Goal: Share content: Share content

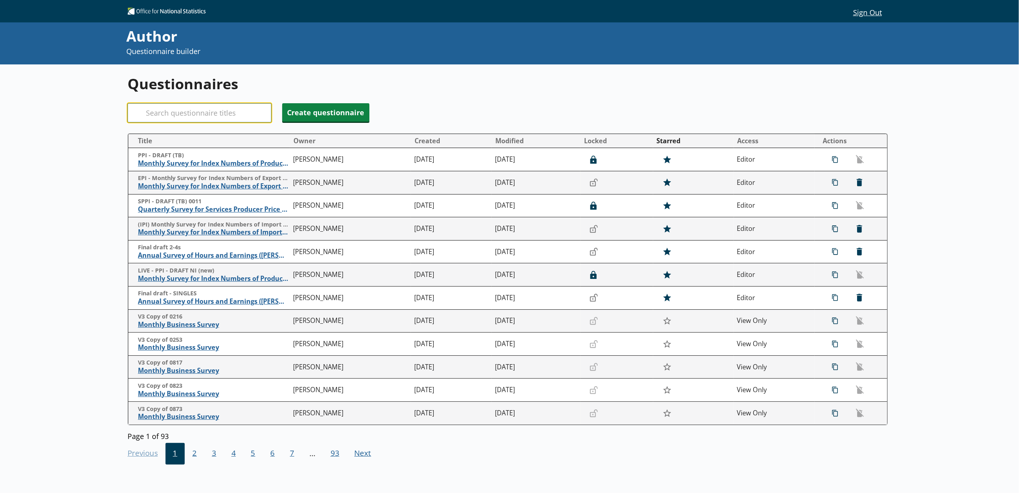
click at [180, 117] on input "Search" at bounding box center [200, 112] width 144 height 19
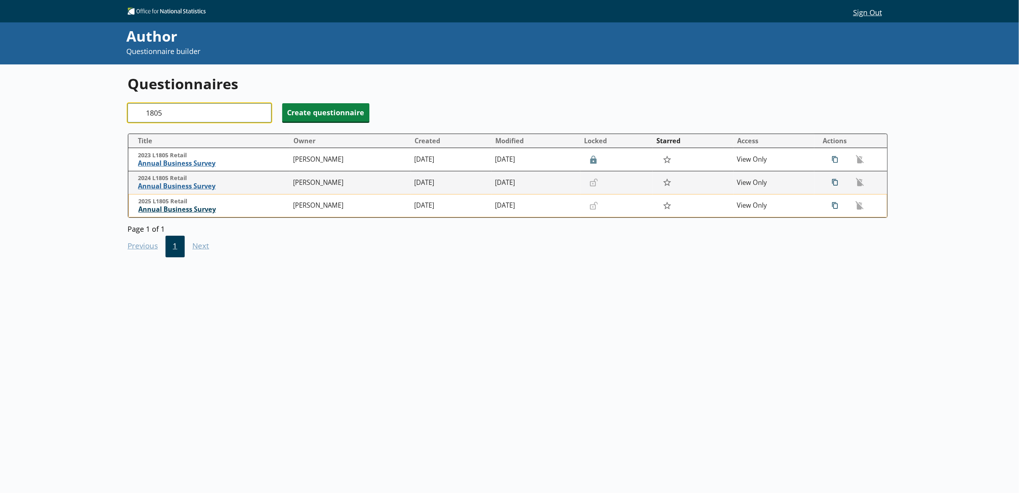
type input "1805"
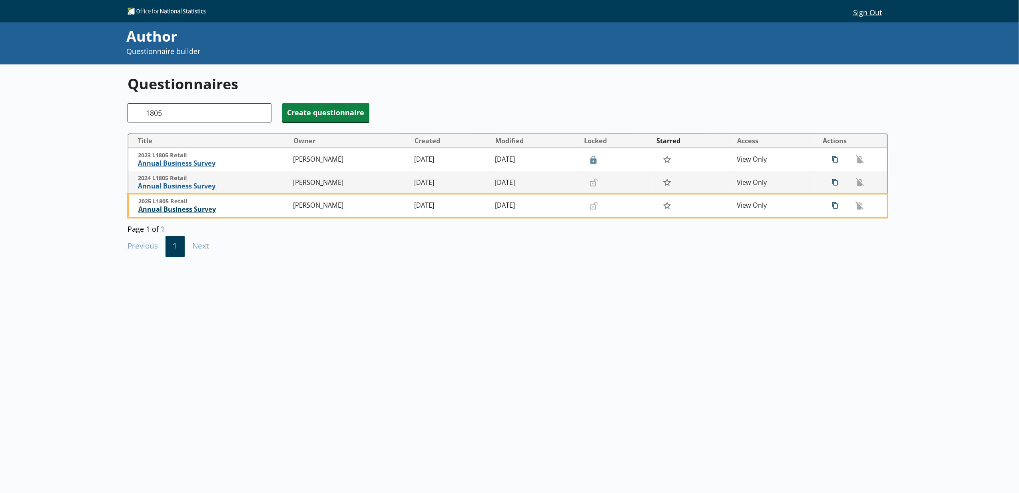
click at [197, 206] on span "Annual Business Survey" at bounding box center [213, 209] width 151 height 8
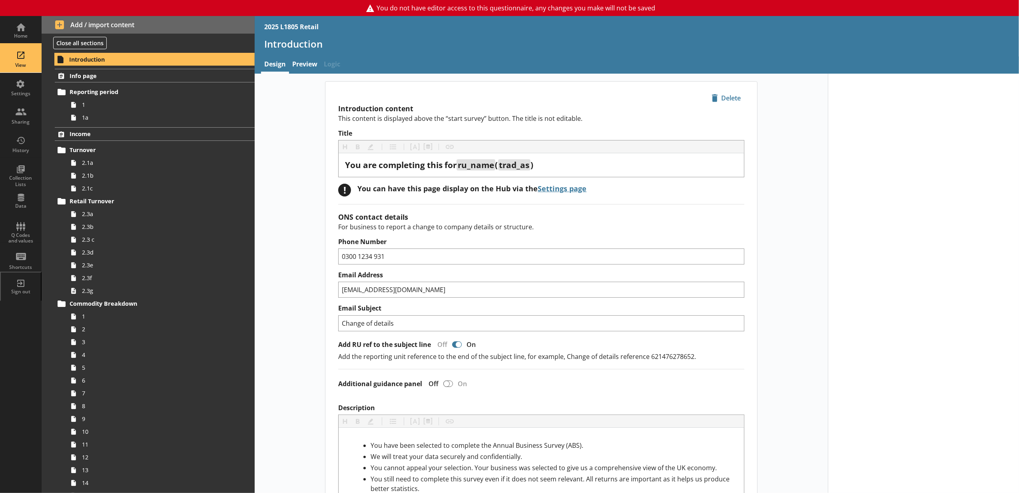
click at [27, 61] on div "View" at bounding box center [21, 58] width 28 height 28
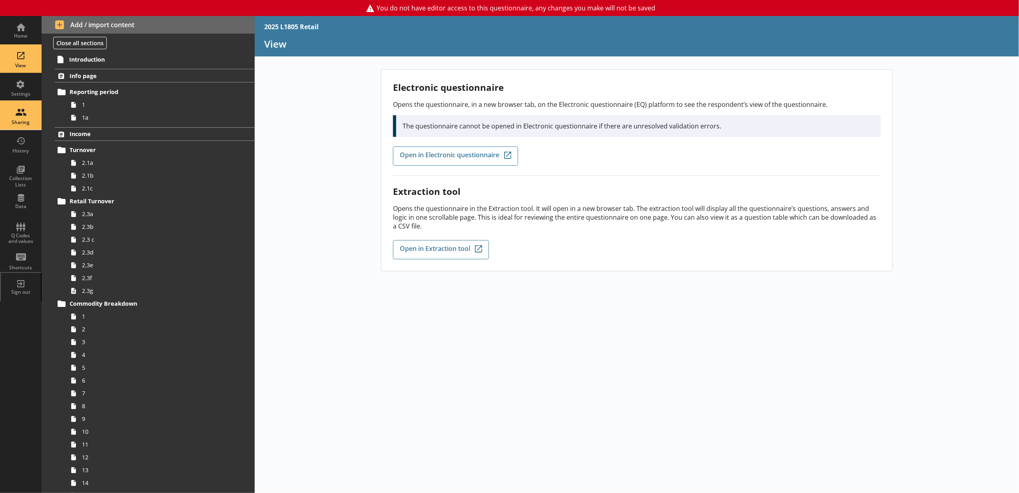
click at [23, 115] on div "Sharing" at bounding box center [21, 116] width 28 height 28
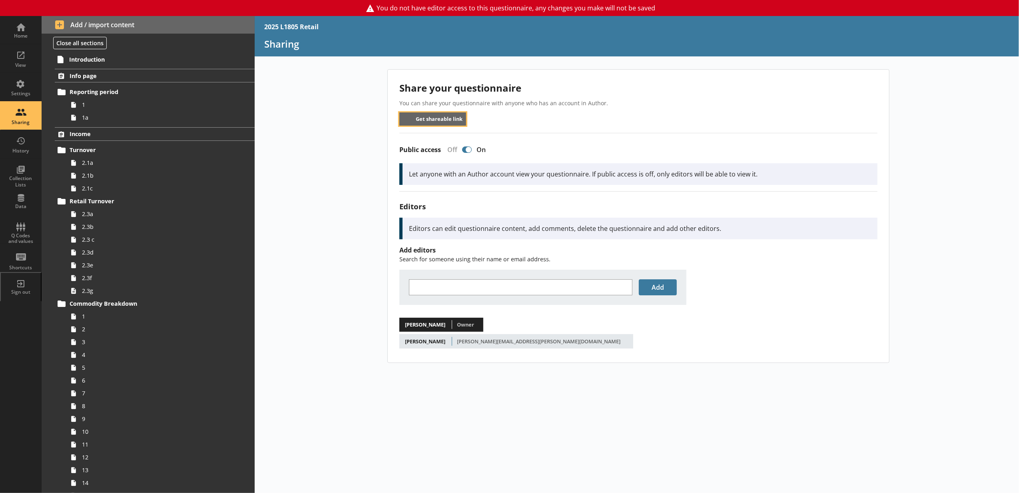
click at [441, 122] on button "Get shareable link" at bounding box center [432, 118] width 67 height 13
